Goal: Task Accomplishment & Management: Manage account settings

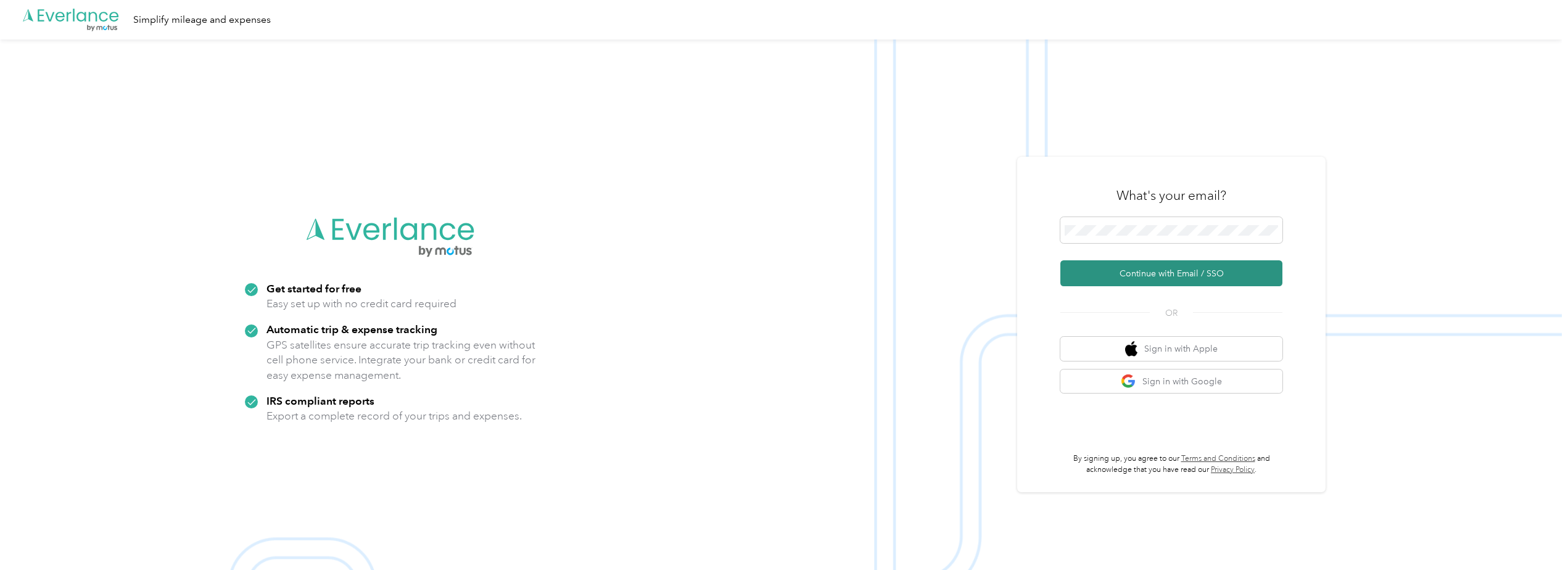
click at [1140, 274] on button "Continue with Email / SSO" at bounding box center [1171, 273] width 222 height 26
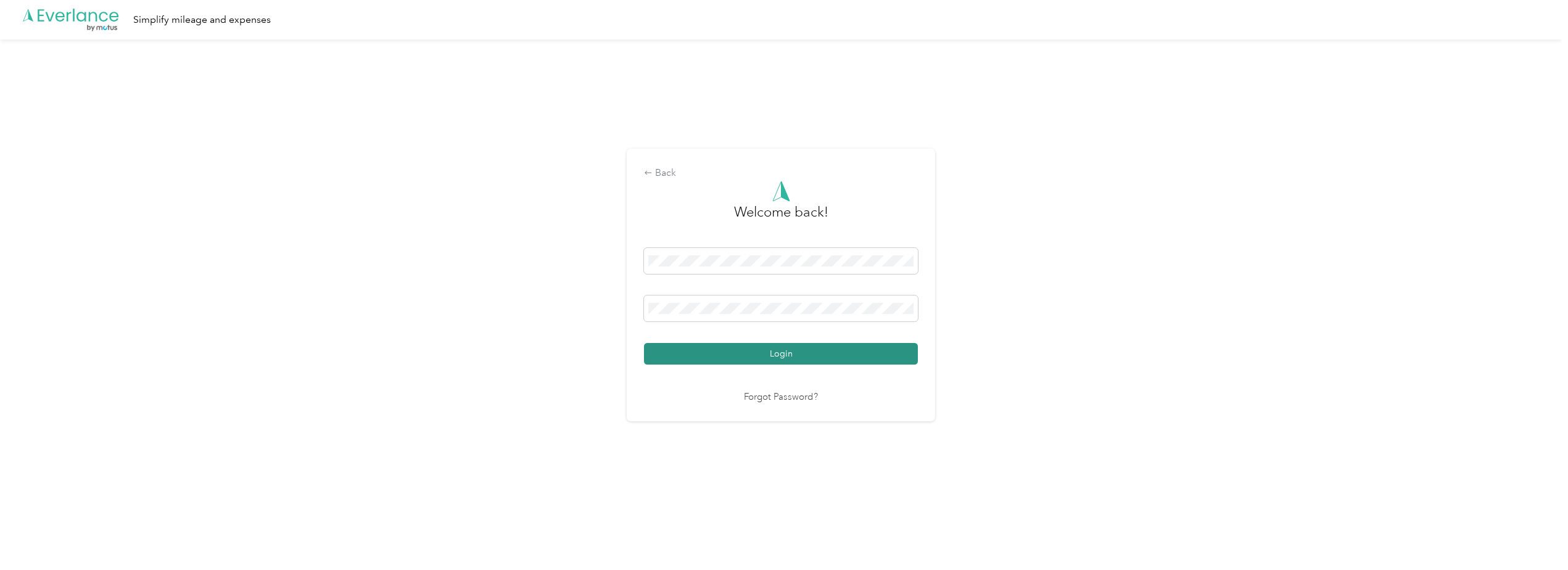
click at [783, 353] on button "Login" at bounding box center [781, 354] width 274 height 22
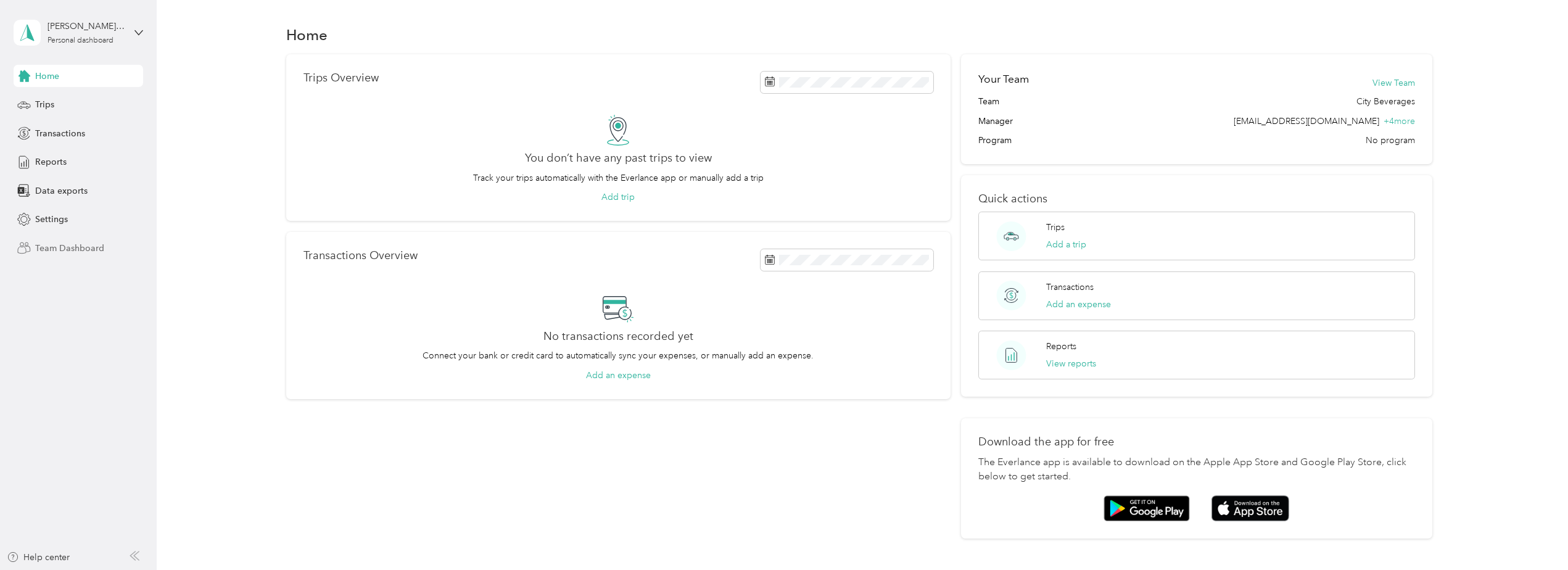
click at [65, 249] on span "Team Dashboard" at bounding box center [70, 248] width 69 height 13
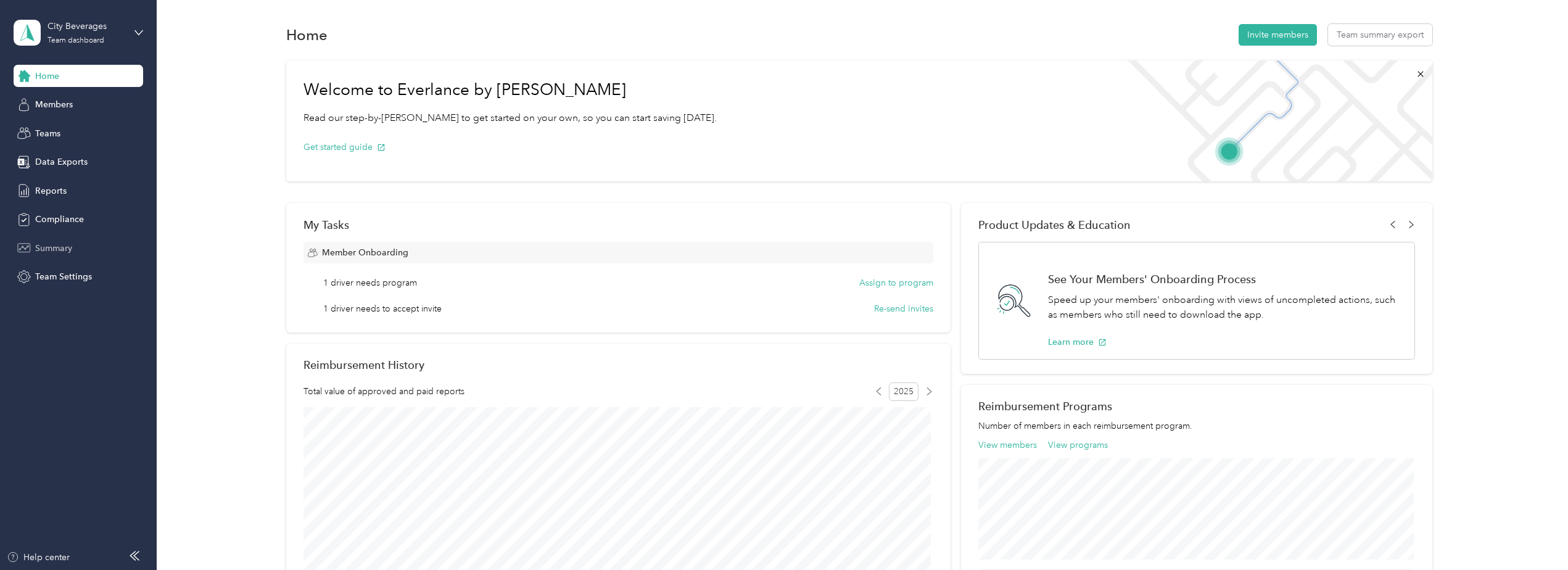
click at [68, 255] on div "Summary" at bounding box center [78, 247] width 129 height 22
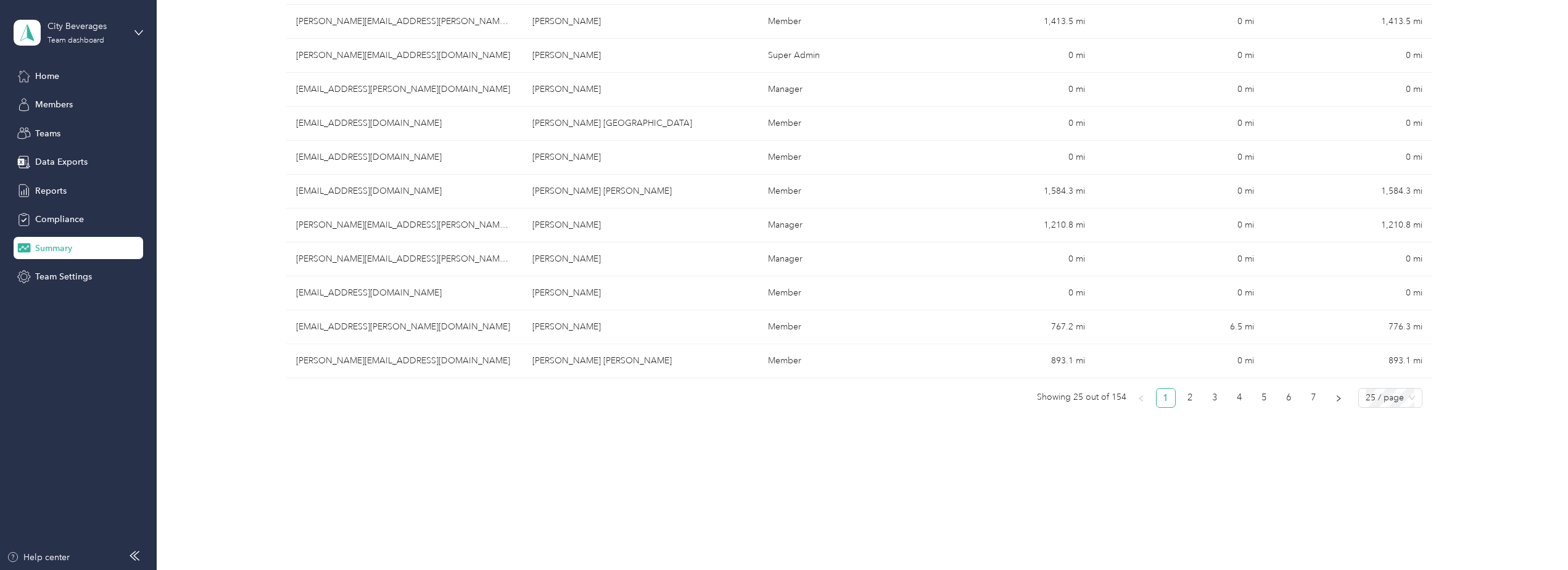
scroll to position [741, 0]
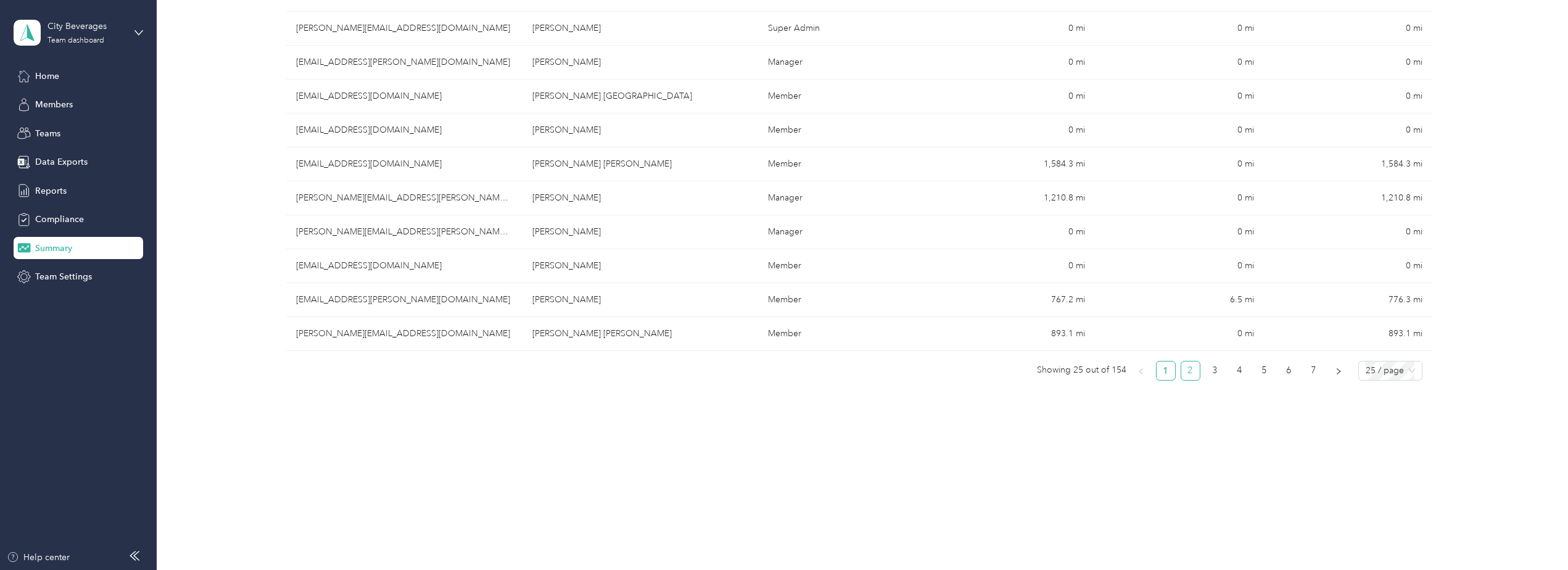
click at [1190, 372] on link "2" at bounding box center [1190, 370] width 18 height 18
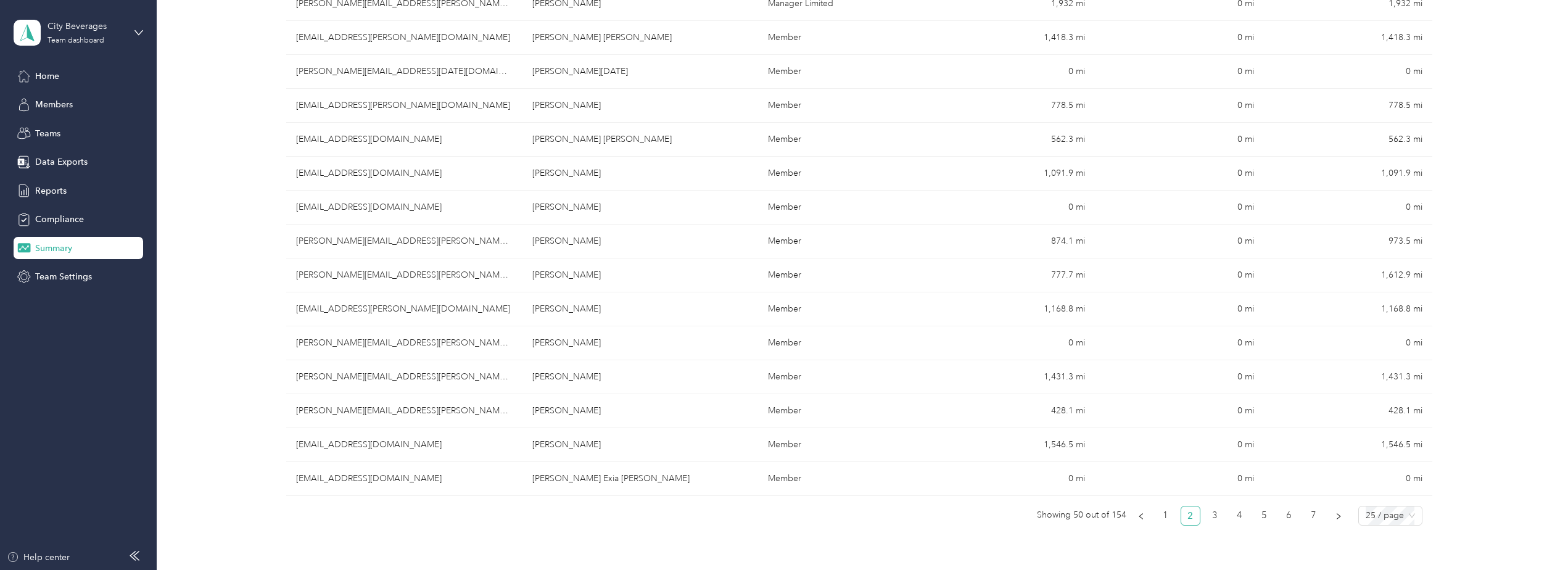
scroll to position [617, 0]
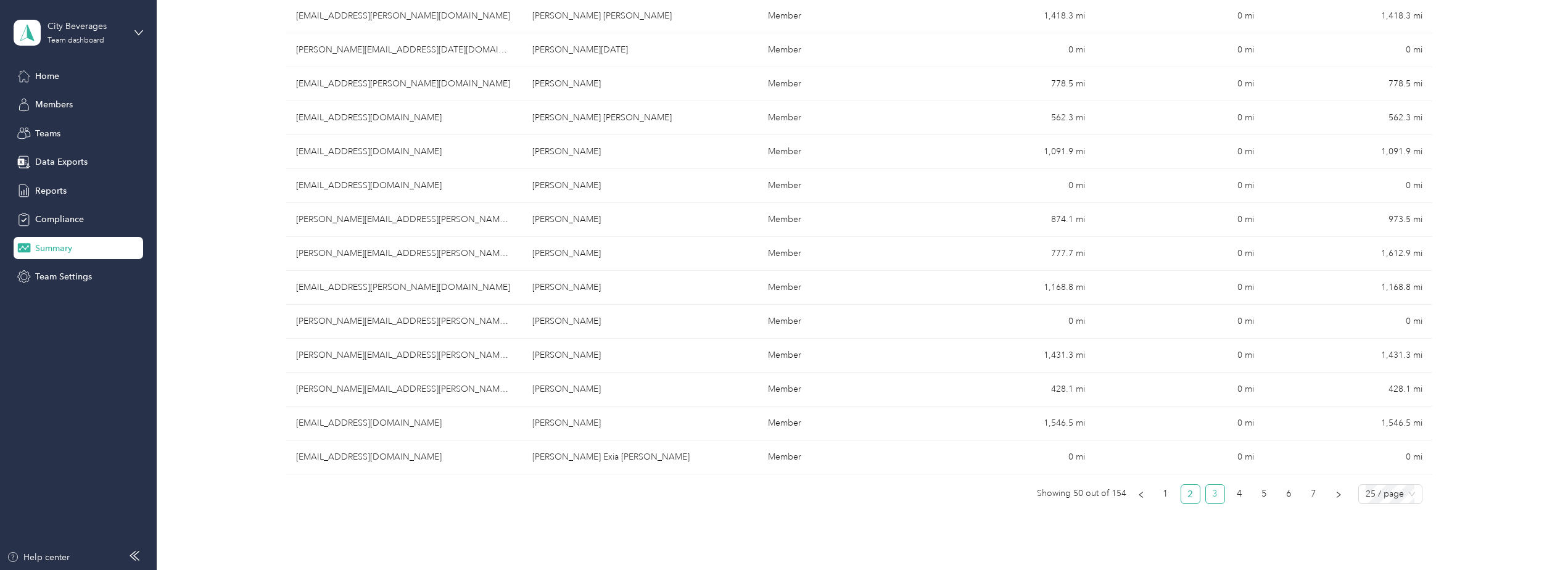
click at [1209, 496] on link "3" at bounding box center [1215, 493] width 18 height 18
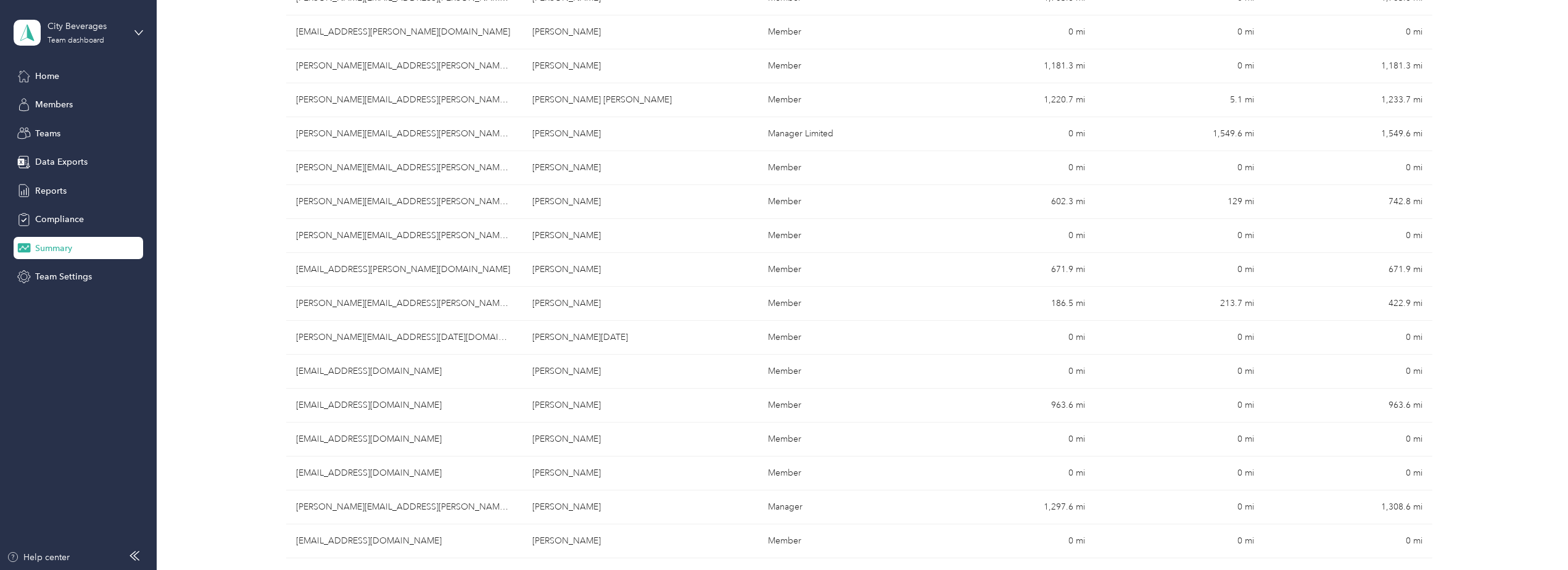
scroll to position [432, 0]
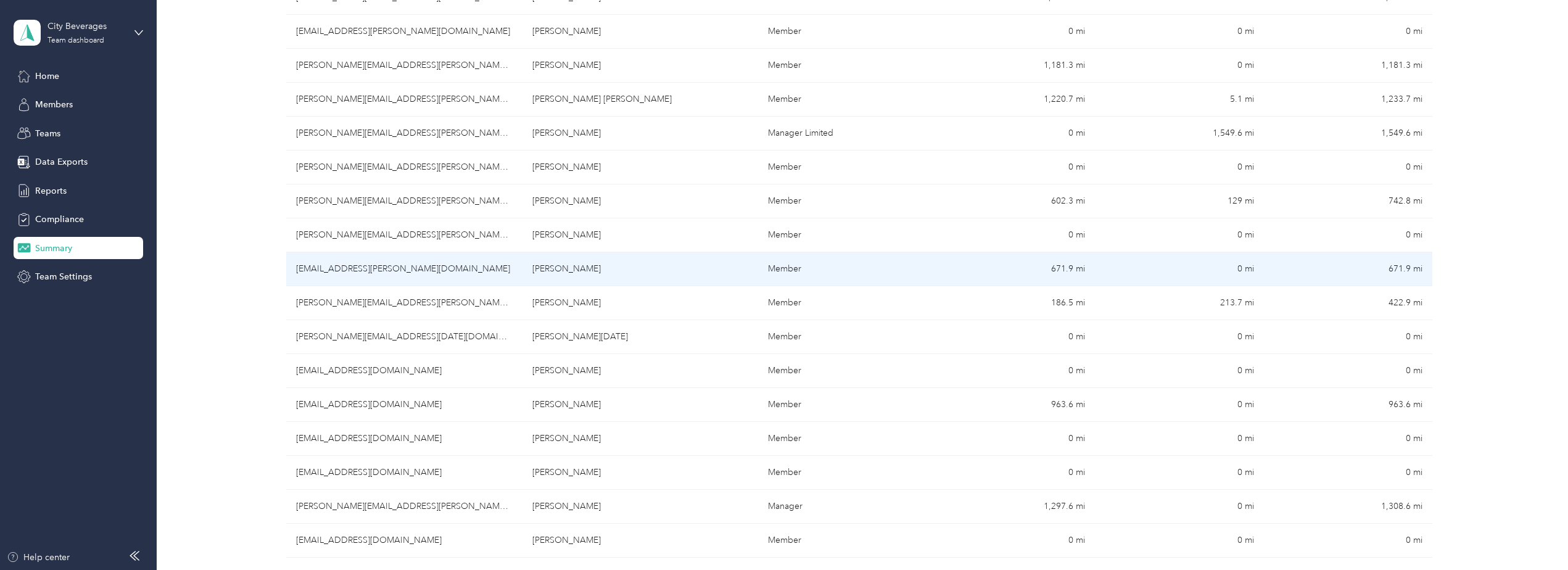
click at [366, 270] on td "[EMAIL_ADDRESS][PERSON_NAME][DOMAIN_NAME]" at bounding box center [404, 269] width 236 height 34
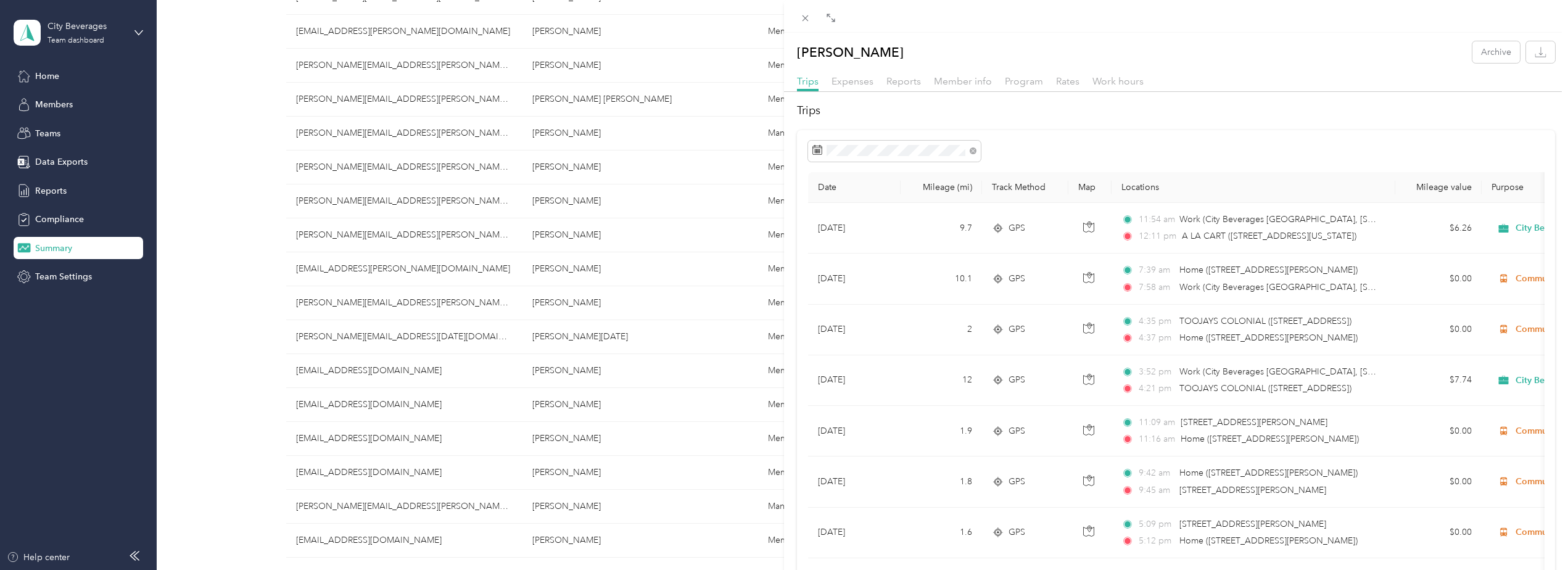
scroll to position [443, 0]
click at [806, 21] on icon at bounding box center [805, 18] width 10 height 10
